Goal: Navigation & Orientation: Find specific page/section

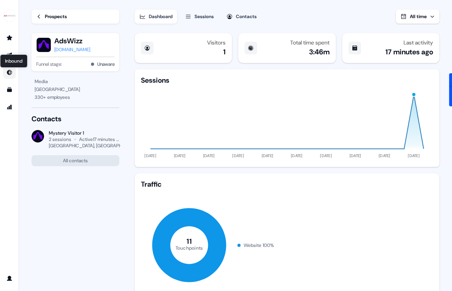
click at [8, 73] on icon "Go to Inbound" at bounding box center [9, 72] width 5 height 5
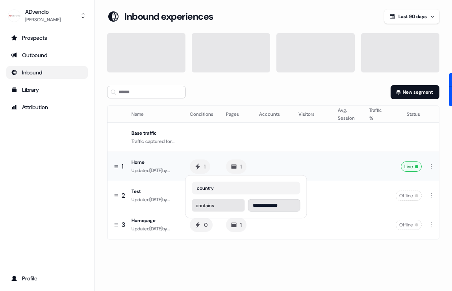
click at [203, 167] on div "1" at bounding box center [200, 167] width 20 height 14
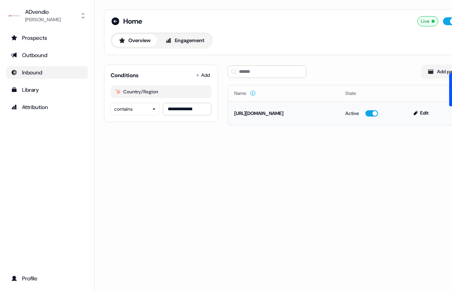
scroll to position [0, 12]
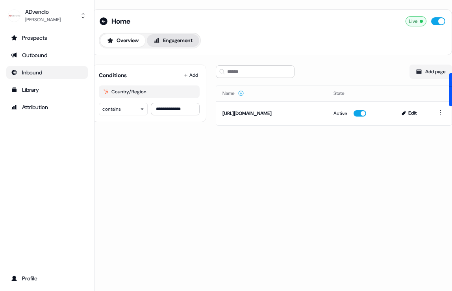
click at [171, 41] on button "Engagement" at bounding box center [173, 40] width 52 height 13
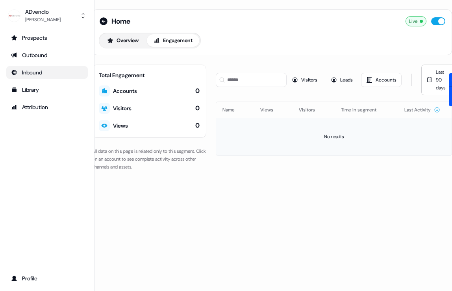
scroll to position [0, 21]
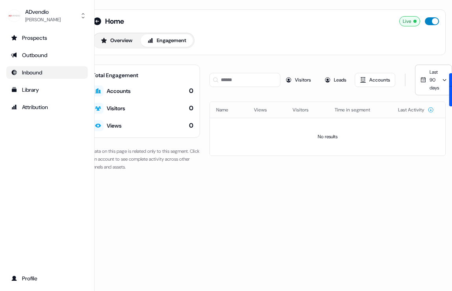
click at [430, 19] on button "button" at bounding box center [432, 21] width 14 height 8
click at [110, 108] on div "Visitors" at bounding box center [116, 108] width 19 height 8
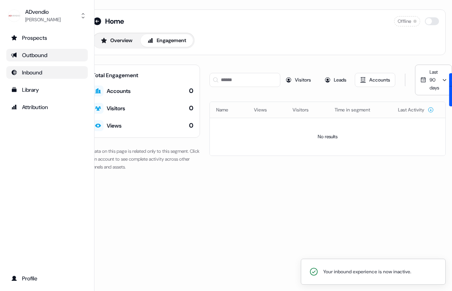
click at [51, 54] on div "Outbound" at bounding box center [47, 55] width 72 height 8
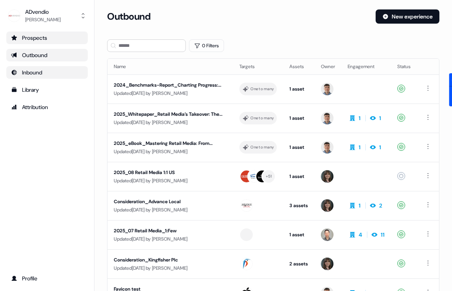
click at [49, 38] on div "Prospects" at bounding box center [47, 38] width 72 height 8
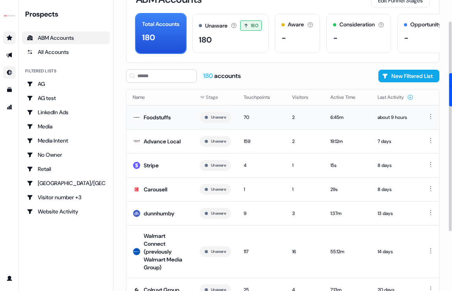
scroll to position [30, 0]
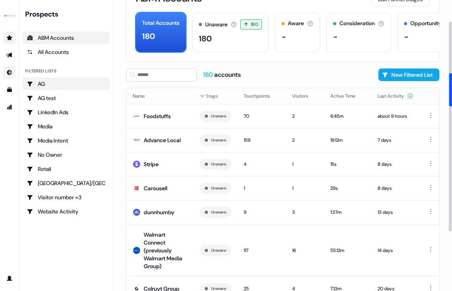
click at [44, 82] on div "AG" at bounding box center [66, 84] width 78 height 8
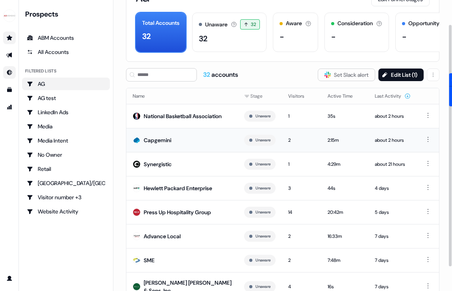
scroll to position [58, 0]
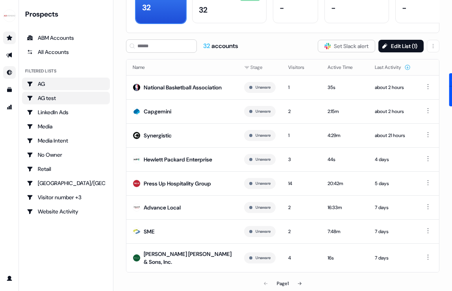
click at [60, 101] on div "AG test" at bounding box center [66, 98] width 78 height 8
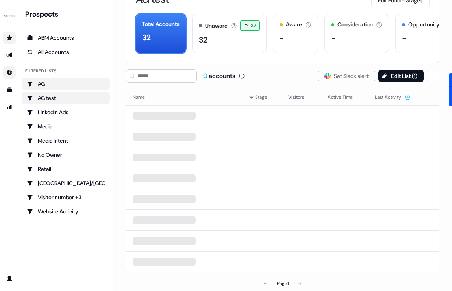
click at [57, 85] on div "AG" at bounding box center [66, 84] width 78 height 8
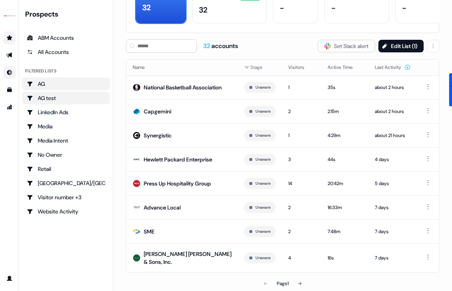
click at [80, 97] on div "AG test" at bounding box center [66, 98] width 78 height 8
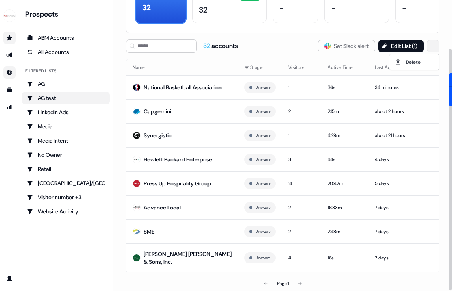
click at [429, 43] on html "For the best experience switch devices to a bigger screen. Go to [DOMAIN_NAME] …" at bounding box center [226, 145] width 452 height 291
click at [417, 58] on div "Delete" at bounding box center [414, 62] width 47 height 13
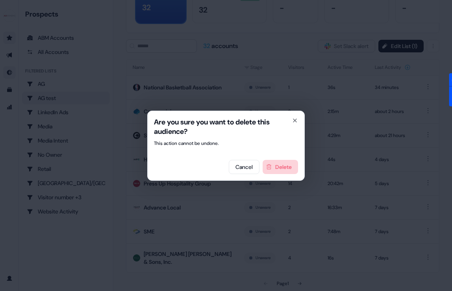
click at [285, 172] on button "Delete" at bounding box center [280, 167] width 35 height 14
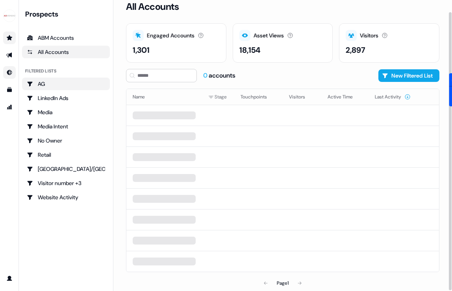
click at [51, 86] on div "AG" at bounding box center [66, 84] width 78 height 8
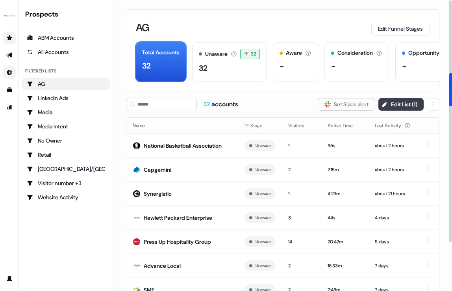
click at [387, 104] on button "Edit List ( 1 )" at bounding box center [401, 104] width 45 height 13
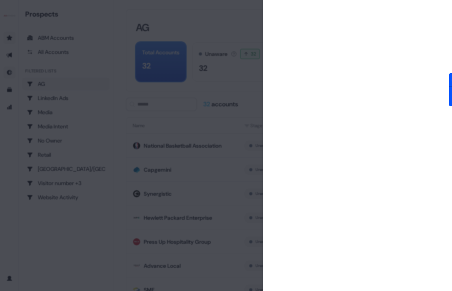
click at [230, 33] on div at bounding box center [226, 145] width 452 height 291
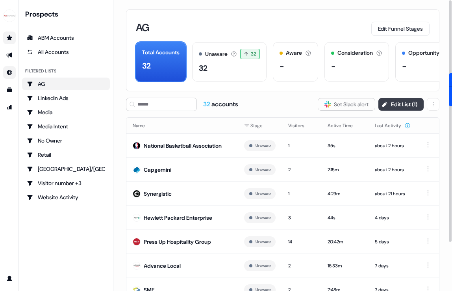
click at [400, 105] on button "Edit List ( 1 )" at bounding box center [401, 104] width 45 height 13
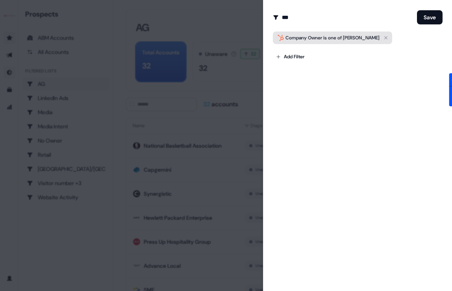
click at [361, 40] on span "[PERSON_NAME]" at bounding box center [361, 38] width 37 height 6
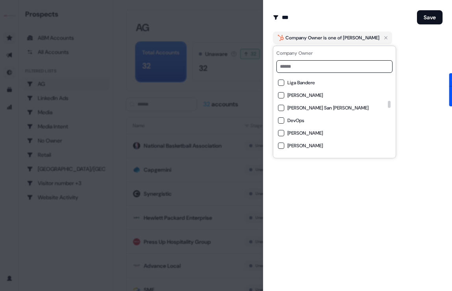
scroll to position [406, 0]
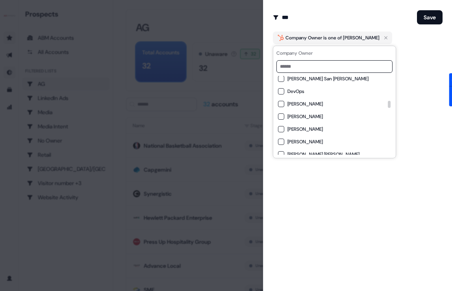
click at [409, 106] on div "Edit Audience Filter Modify the name and filters for this audience ** Save Comp…" at bounding box center [357, 145] width 189 height 291
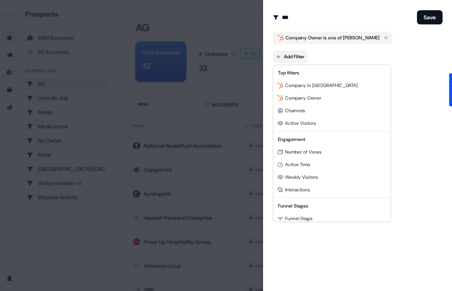
click at [295, 55] on body "For the best experience switch devices to a bigger screen. Go to [DOMAIN_NAME] …" at bounding box center [226, 145] width 452 height 291
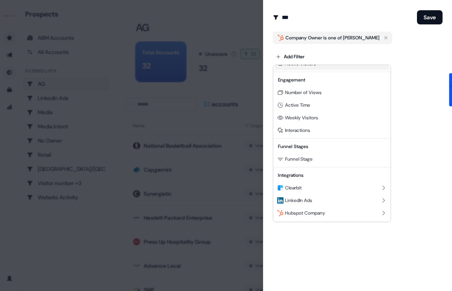
scroll to position [71, 0]
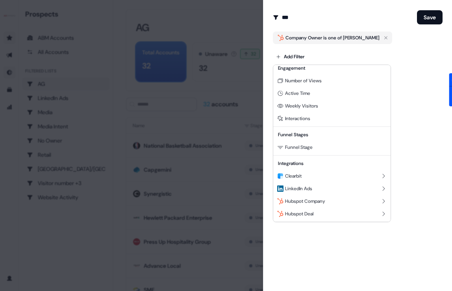
click at [159, 126] on div at bounding box center [226, 145] width 452 height 291
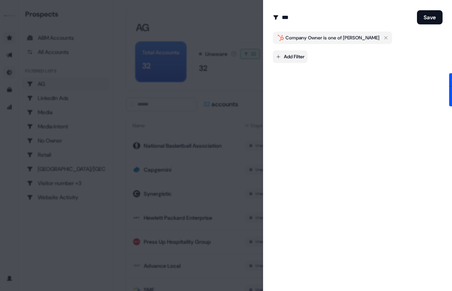
click at [285, 58] on body "For the best experience switch devices to a bigger screen. Go to [DOMAIN_NAME] …" at bounding box center [226, 145] width 452 height 291
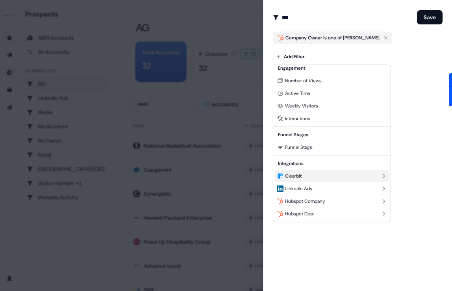
click at [309, 176] on div "Clearbit" at bounding box center [332, 176] width 114 height 13
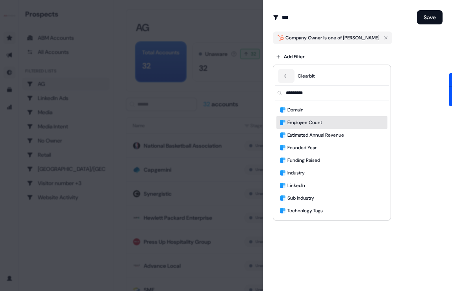
scroll to position [0, 0]
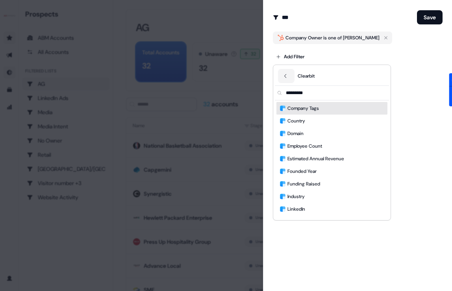
click at [438, 84] on div at bounding box center [226, 145] width 452 height 291
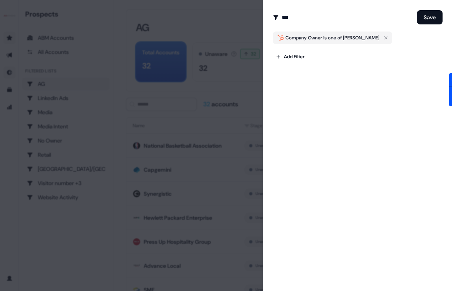
click at [227, 53] on div at bounding box center [226, 145] width 452 height 291
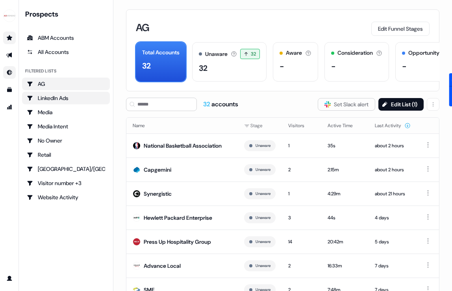
click at [56, 98] on div "LinkedIn Ads" at bounding box center [66, 98] width 78 height 8
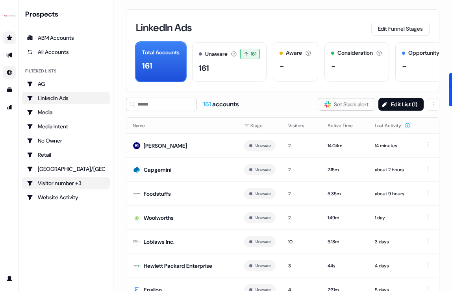
click at [53, 179] on div "Visitor number +3" at bounding box center [66, 183] width 78 height 8
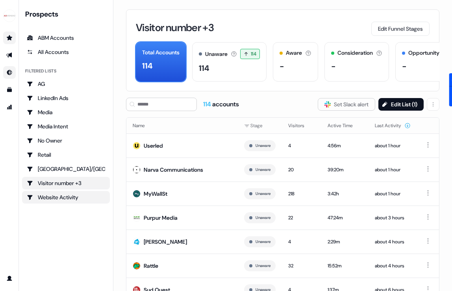
click at [57, 194] on div "Website Activity" at bounding box center [66, 198] width 78 height 8
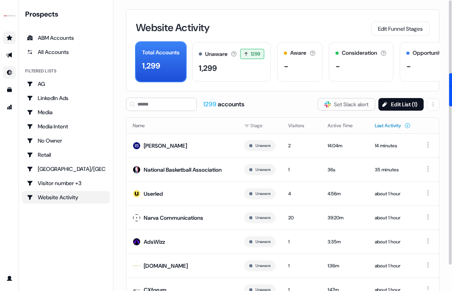
click at [390, 126] on button "Last Activity" at bounding box center [393, 126] width 36 height 14
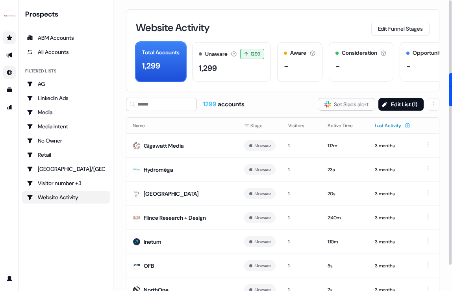
click at [391, 126] on button "Last Activity" at bounding box center [393, 126] width 36 height 14
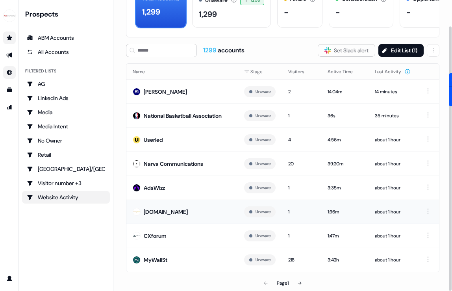
scroll to position [58, 0]
click at [302, 283] on icon at bounding box center [300, 283] width 5 height 5
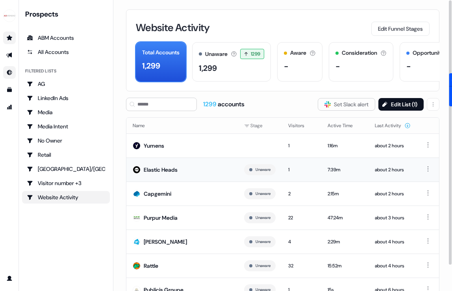
scroll to position [54, 0]
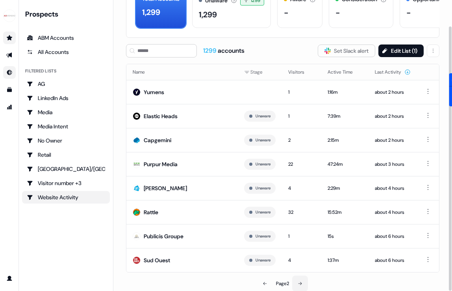
click at [299, 287] on button at bounding box center [300, 284] width 16 height 16
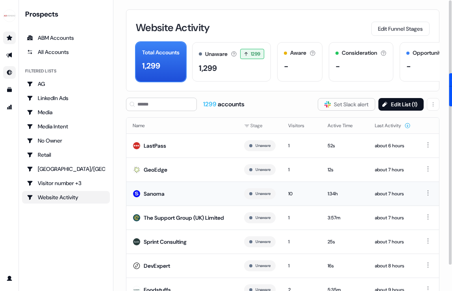
scroll to position [58, 0]
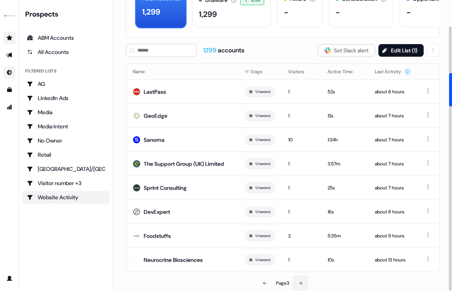
click at [300, 281] on button at bounding box center [301, 284] width 16 height 16
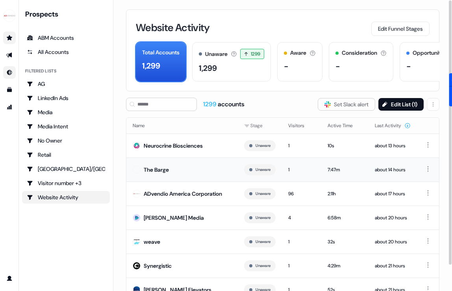
scroll to position [54, 0]
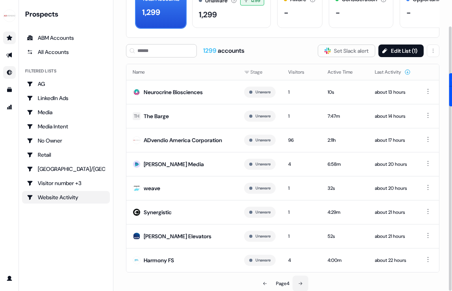
click at [302, 283] on icon at bounding box center [300, 283] width 5 height 5
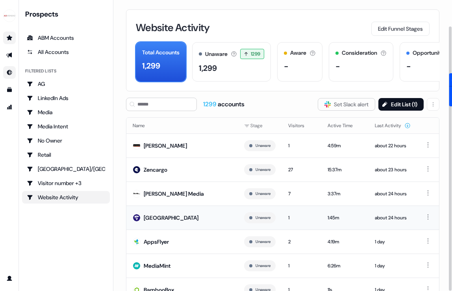
scroll to position [54, 0]
